Goal: Task Accomplishment & Management: Complete application form

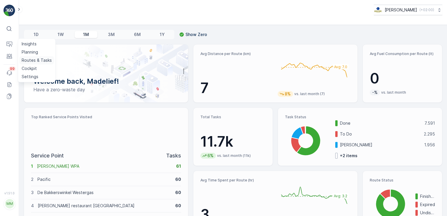
click at [25, 58] on p "Routes & Tasks" at bounding box center [37, 60] width 30 height 6
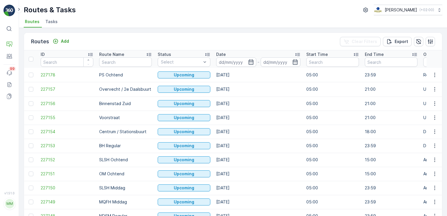
click at [47, 21] on span "Tasks" at bounding box center [51, 22] width 12 height 6
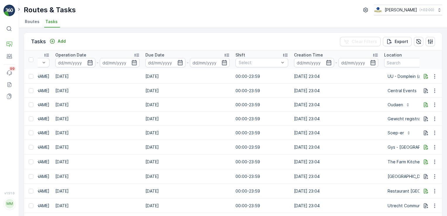
scroll to position [0, 300]
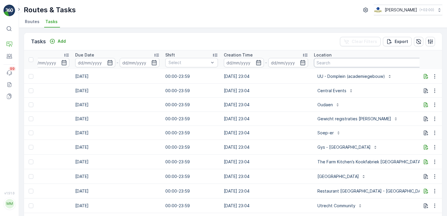
click at [323, 62] on input "text" at bounding box center [376, 62] width 124 height 9
type input "de [PERSON_NAME]"
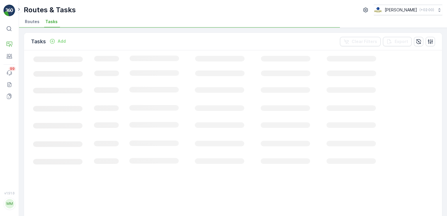
scroll to position [0, 145]
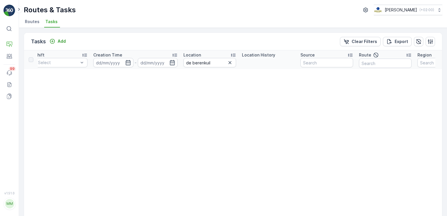
scroll to position [0, 420]
click at [230, 63] on icon "button" at bounding box center [230, 63] width 6 height 6
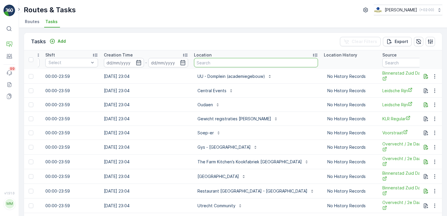
click at [206, 64] on input "text" at bounding box center [256, 62] width 124 height 9
type input "theaterhuis"
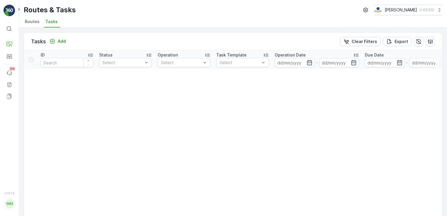
click at [30, 25] on li "Routes" at bounding box center [33, 23] width 18 height 10
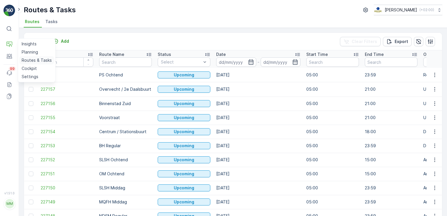
click at [28, 59] on p "Routes & Tasks" at bounding box center [37, 60] width 30 height 6
click at [48, 26] on li "Tasks" at bounding box center [52, 23] width 16 height 10
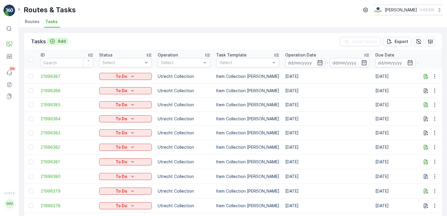
click at [54, 42] on icon "Add" at bounding box center [52, 41] width 6 height 6
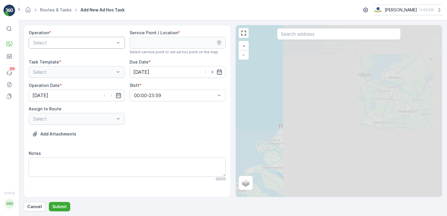
click at [80, 46] on div "Select" at bounding box center [77, 43] width 96 height 12
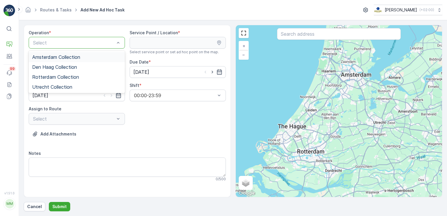
click at [76, 59] on span "Amsterdam Collection" at bounding box center [56, 56] width 48 height 5
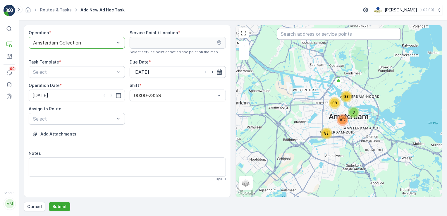
click at [290, 32] on input "text" at bounding box center [339, 34] width 124 height 12
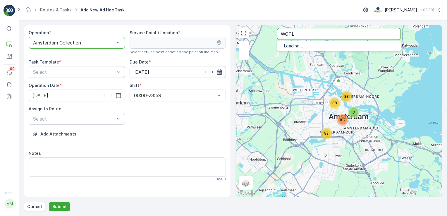
type input "WOPL"
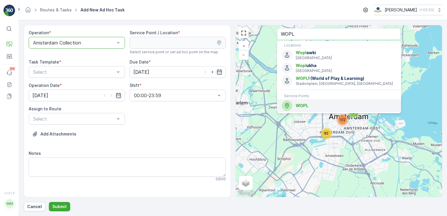
click at [294, 105] on div "WOPL" at bounding box center [339, 105] width 115 height 11
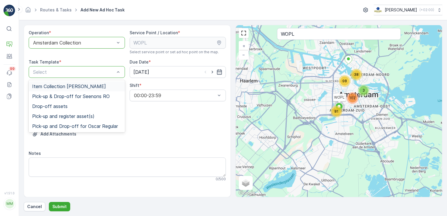
click at [92, 86] on span "Item Collection [PERSON_NAME]" at bounding box center [69, 86] width 74 height 5
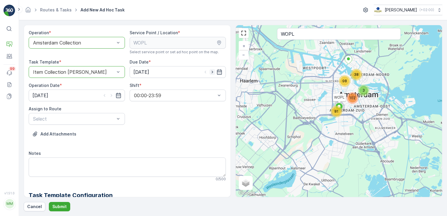
click at [211, 71] on icon "button" at bounding box center [211, 72] width 1 height 3
type input "[DATE]"
click at [111, 96] on icon "button" at bounding box center [111, 95] width 6 height 6
type input "[DATE]"
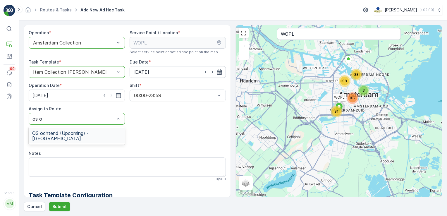
type input "os oc"
click at [89, 134] on span "OS ochtend (Upcoming) - [GEOGRAPHIC_DATA]" at bounding box center [76, 135] width 89 height 11
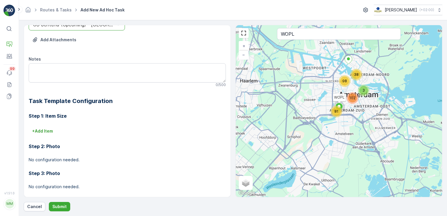
scroll to position [94, 0]
click at [42, 128] on p "+ Add Item" at bounding box center [42, 131] width 21 height 6
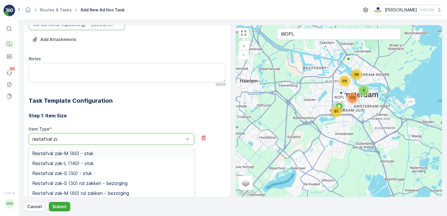
type input "restafval zak"
click at [56, 151] on span "Restafval zak-M (60) - stuk" at bounding box center [62, 153] width 61 height 5
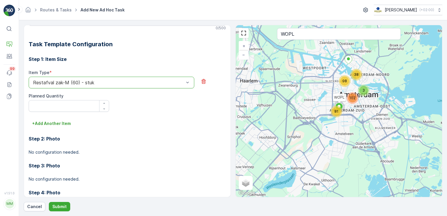
scroll to position [151, 0]
click at [104, 101] on icon "button" at bounding box center [104, 103] width 4 height 4
click at [103, 102] on icon "button" at bounding box center [104, 103] width 4 height 4
type Quantity "3"
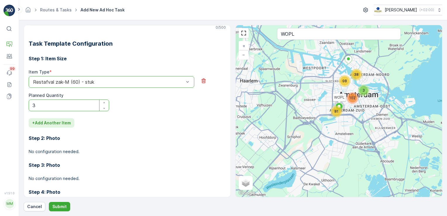
click at [60, 121] on p "+ Add Another Item" at bounding box center [51, 123] width 39 height 6
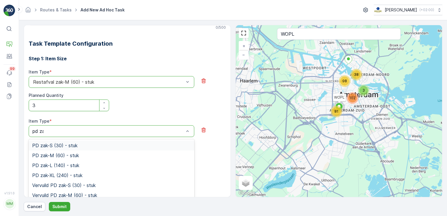
type input "[PERSON_NAME]"
click at [61, 157] on span "PD zak-M (60) - stuk" at bounding box center [55, 155] width 47 height 5
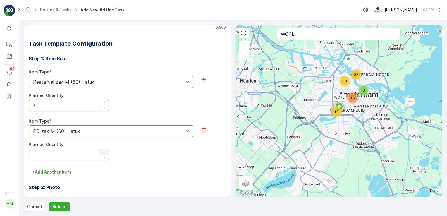
click at [106, 150] on div "button" at bounding box center [103, 152] width 9 height 4
type Quantity "2"
click at [61, 171] on p "+ Add Another Item" at bounding box center [51, 172] width 39 height 6
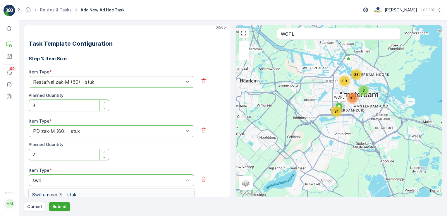
type input "swill"
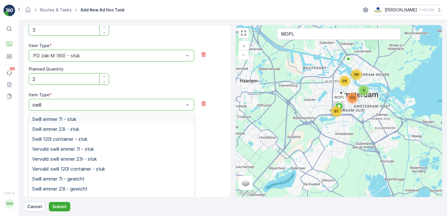
scroll to position [239, 0]
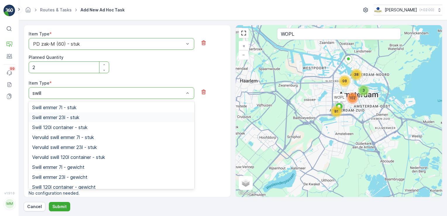
click at [83, 112] on div "Swill emmer 23l - stuk" at bounding box center [112, 117] width 166 height 10
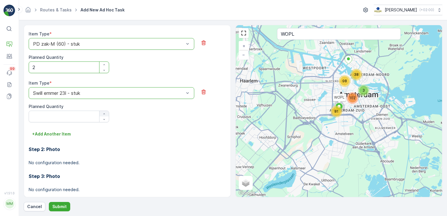
click at [103, 112] on icon "button" at bounding box center [104, 114] width 4 height 4
type Quantity "2"
click at [57, 132] on p "+ Add Another Item" at bounding box center [51, 134] width 39 height 6
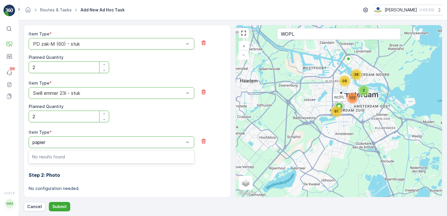
type input "papier"
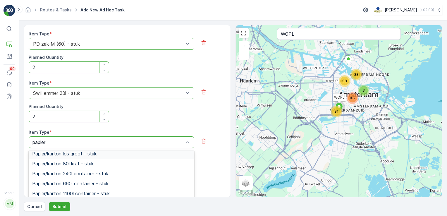
scroll to position [23, 0]
click at [82, 171] on span "Papier/karton 240l container - stuk" at bounding box center [70, 172] width 76 height 5
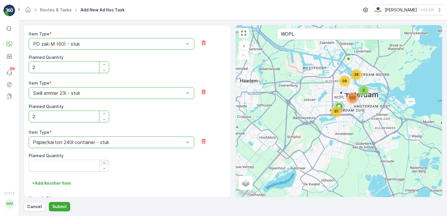
click at [103, 163] on icon "button" at bounding box center [104, 163] width 4 height 4
type Quantity "1"
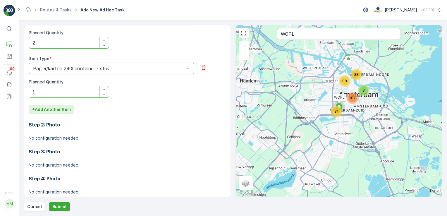
click at [66, 110] on p "+ Add Another Item" at bounding box center [51, 109] width 39 height 6
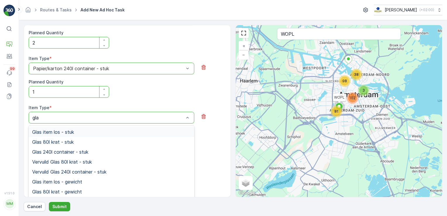
type input "glas"
click at [64, 141] on span "Glas 80l krat - stuk" at bounding box center [53, 141] width 42 height 5
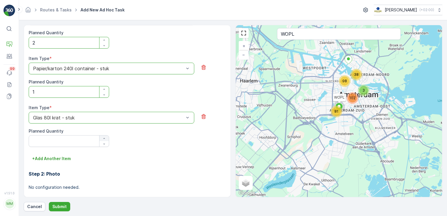
click at [106, 139] on div "button" at bounding box center [103, 139] width 9 height 4
type Quantity "1"
click at [47, 158] on p "+ Add Another Item" at bounding box center [51, 159] width 39 height 6
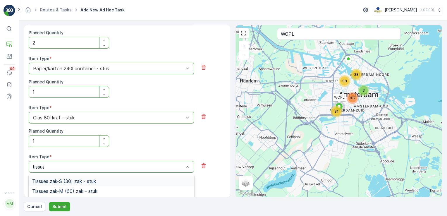
type input "tissues"
click at [68, 190] on span "Tissues zak-M (60) zak - stuk" at bounding box center [64, 190] width 65 height 5
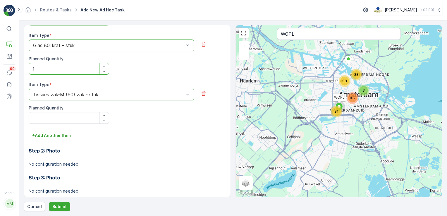
scroll to position [385, 0]
click at [103, 116] on icon "button" at bounding box center [104, 115] width 4 height 4
type Quantity "2"
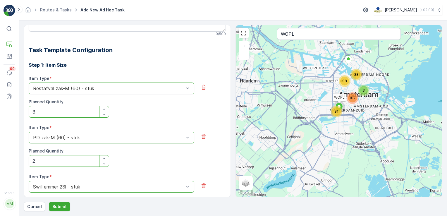
scroll to position [0, 0]
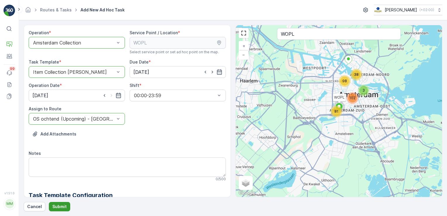
click at [60, 206] on p "Submit" at bounding box center [59, 207] width 14 height 6
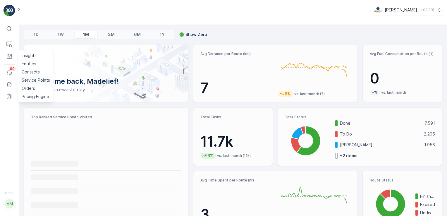
click at [26, 76] on link "Service Points" at bounding box center [35, 80] width 33 height 8
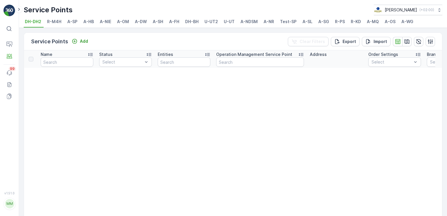
click at [386, 23] on span "A-OS" at bounding box center [390, 22] width 11 height 6
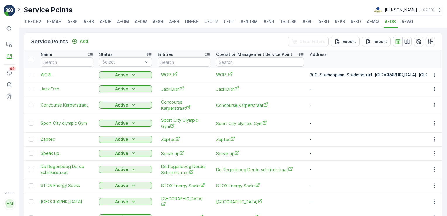
click at [226, 75] on span "WOPL" at bounding box center [260, 75] width 88 height 6
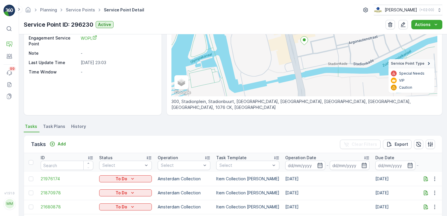
scroll to position [103, 0]
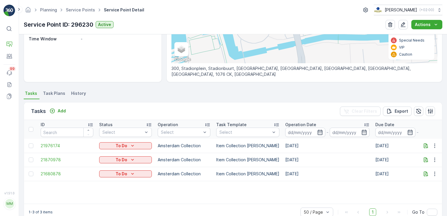
click at [56, 94] on span "Task Plans" at bounding box center [54, 93] width 22 height 6
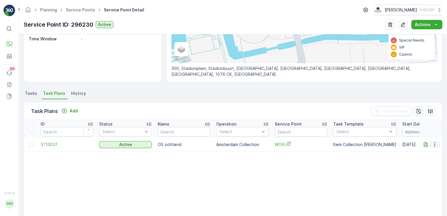
click at [432, 144] on icon "button" at bounding box center [435, 145] width 6 height 6
click at [425, 160] on span "Edit Task Plan" at bounding box center [424, 161] width 27 height 6
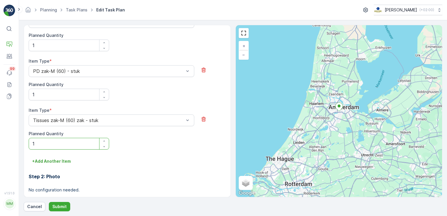
scroll to position [422, 0]
